Goal: Task Accomplishment & Management: Use online tool/utility

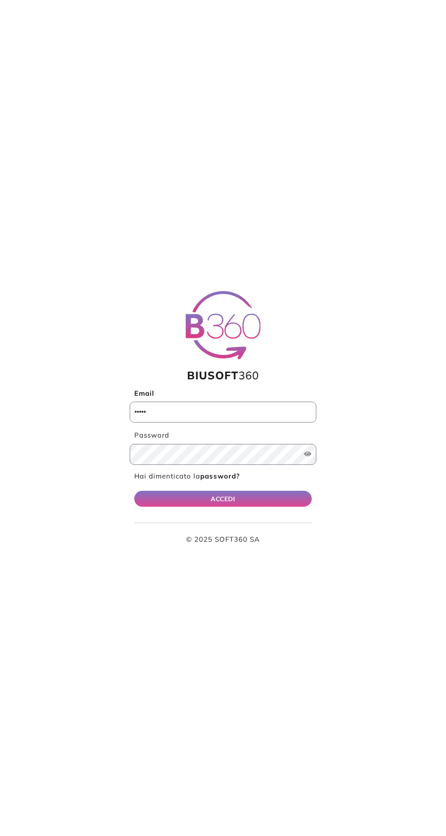
click at [167, 412] on input "Email" at bounding box center [223, 412] width 187 height 21
type input "**********"
click at [134, 491] on button "ACCEDI" at bounding box center [222, 499] width 177 height 16
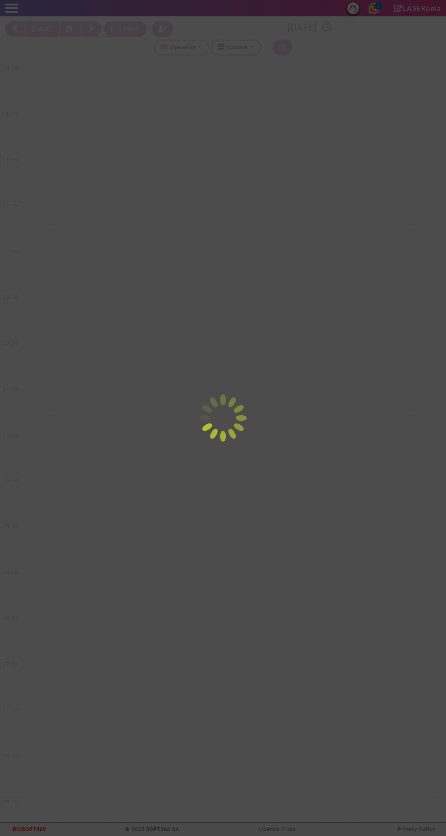
select select "*"
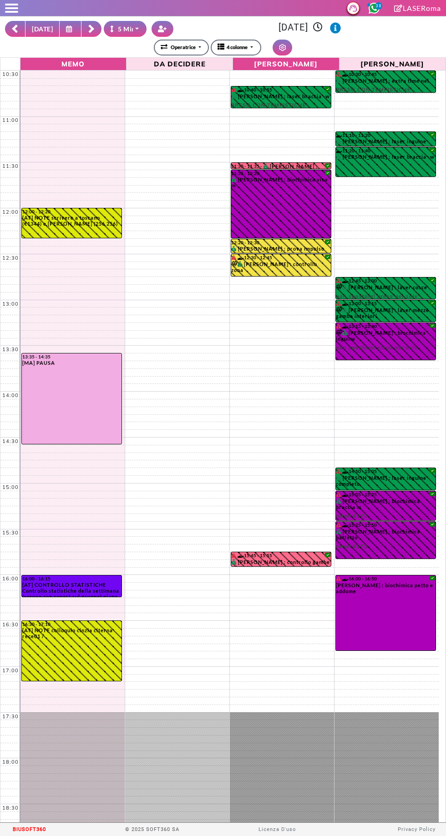
click at [70, 25] on button at bounding box center [71, 29] width 22 height 16
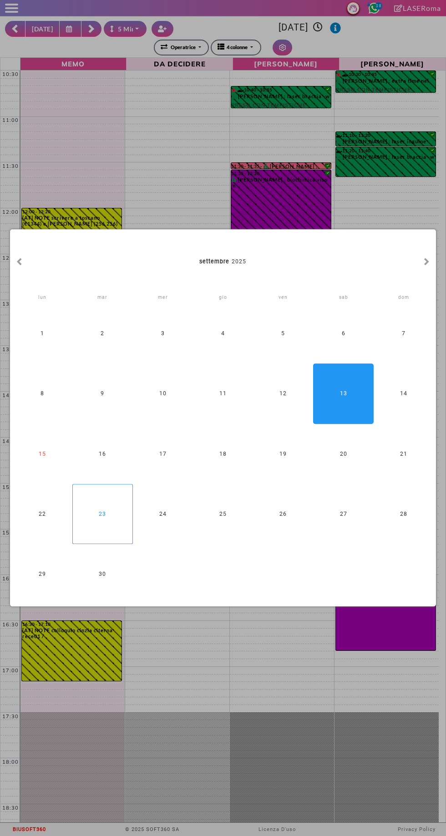
click at [100, 525] on div "23" at bounding box center [102, 514] width 60 height 60
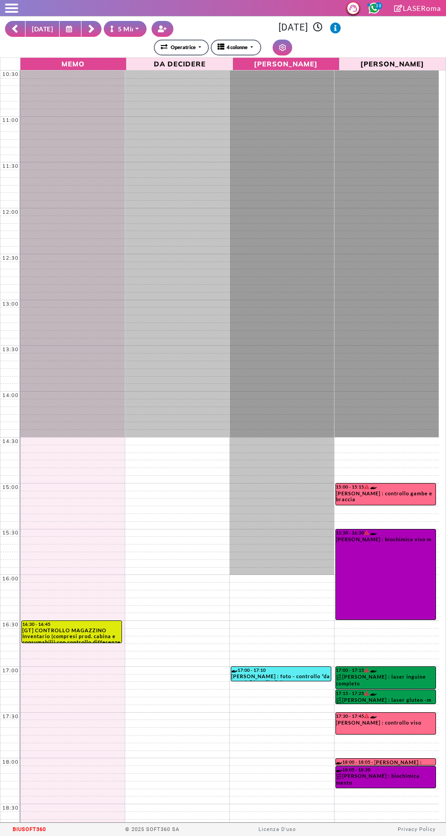
click at [66, 29] on icon at bounding box center [70, 28] width 9 height 7
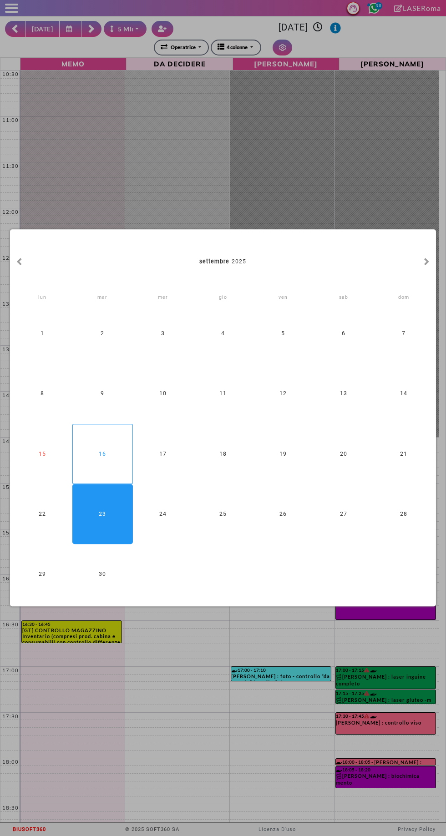
click at [106, 453] on div "16" at bounding box center [102, 454] width 60 height 60
type input "**********"
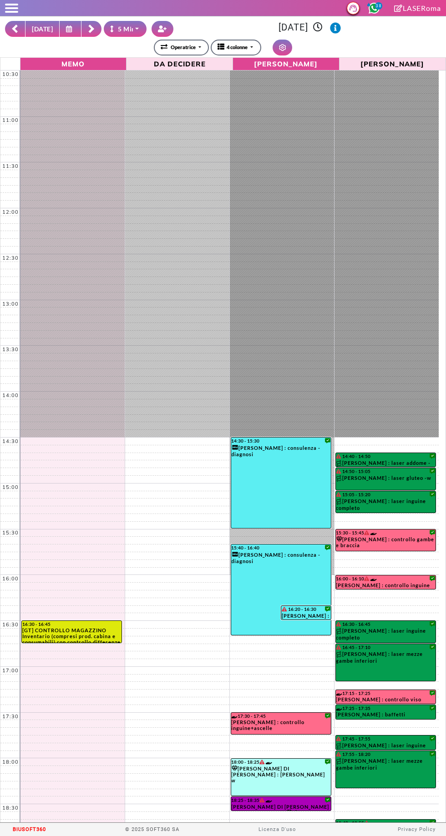
scroll to position [119, 0]
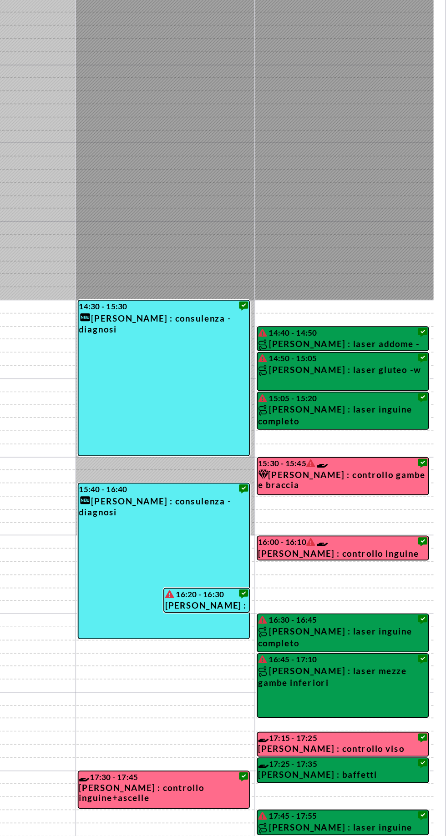
select select "*"
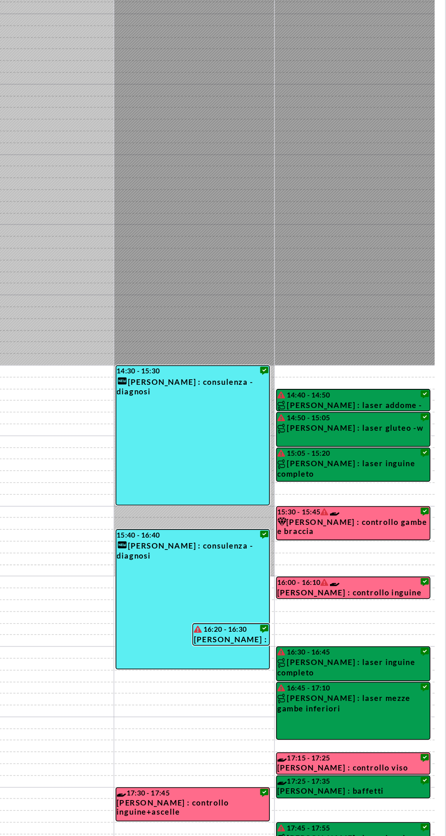
scroll to position [0, 0]
